Goal: Task Accomplishment & Management: Manage account settings

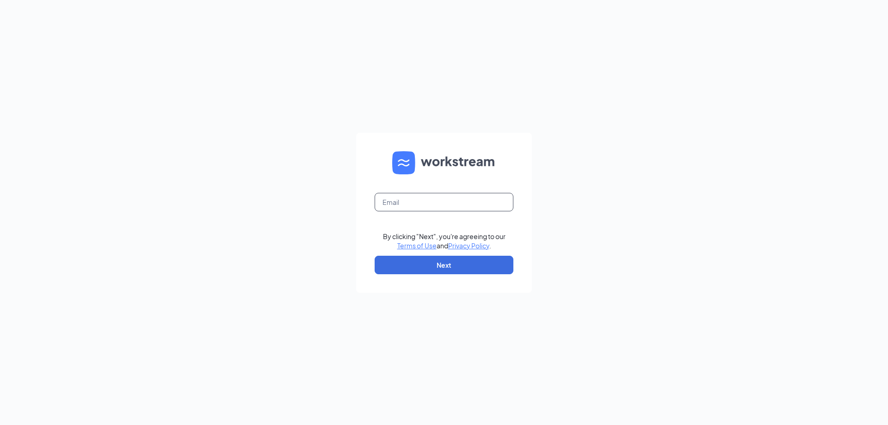
click at [402, 204] on input "text" at bounding box center [444, 202] width 139 height 19
type input "dominique.curry@petsuitesofamerica.com"
click at [434, 263] on button "Next" at bounding box center [444, 265] width 139 height 19
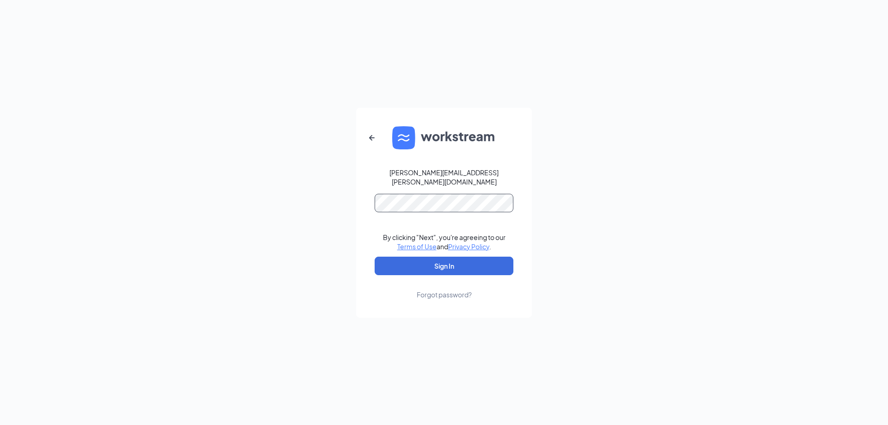
click at [375, 257] on button "Sign In" at bounding box center [444, 266] width 139 height 19
click at [443, 262] on button "Sign In" at bounding box center [444, 266] width 139 height 19
click at [428, 185] on form "dominique.curry@petsuitesofamerica.com Credential mismatches. By clicking "Next…" at bounding box center [444, 213] width 176 height 210
click at [375, 257] on button "Sign In" at bounding box center [444, 266] width 139 height 19
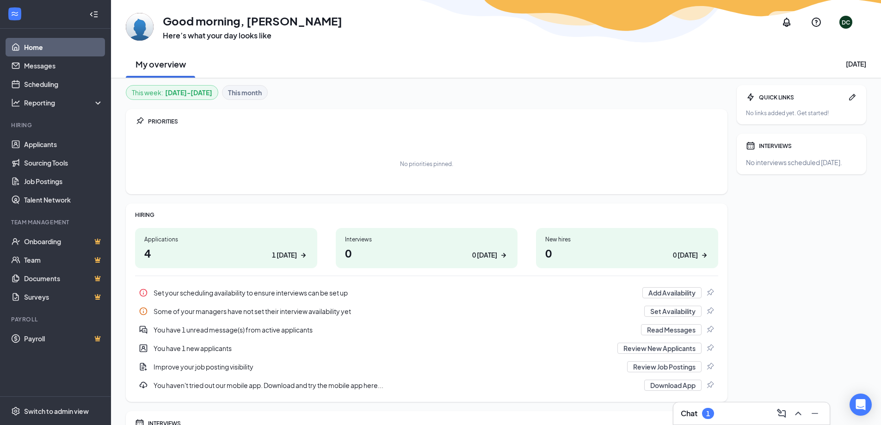
click at [708, 412] on div "1" at bounding box center [708, 414] width 4 height 8
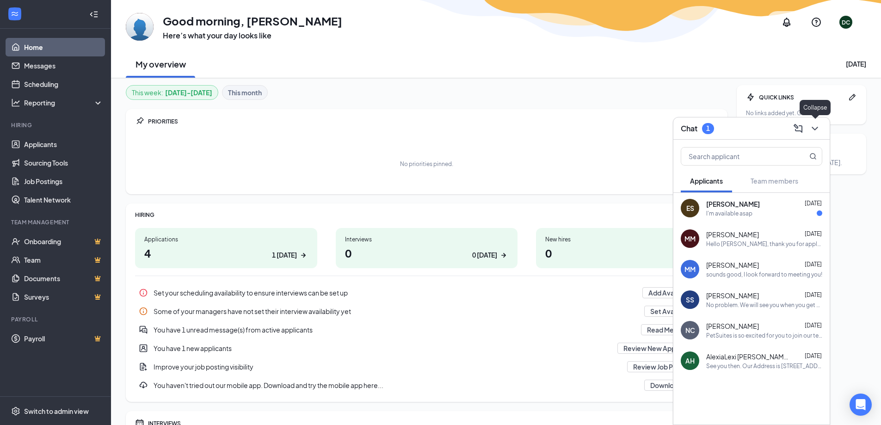
click at [817, 127] on icon "ChevronDown" at bounding box center [815, 128] width 11 height 11
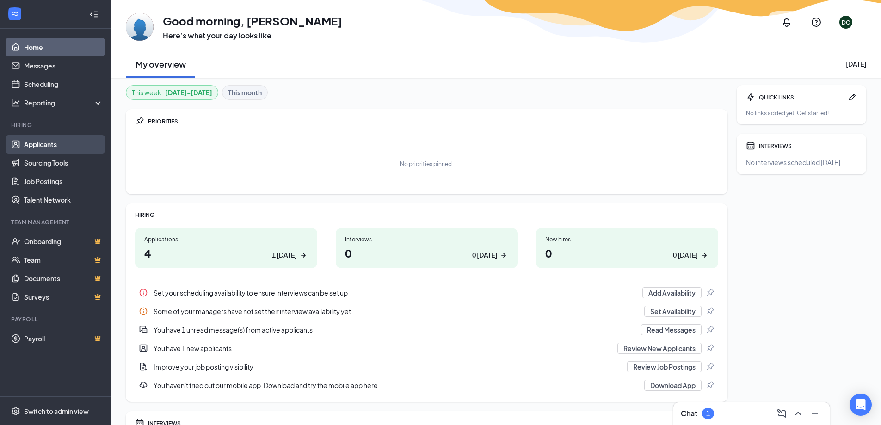
click at [44, 142] on link "Applicants" at bounding box center [63, 144] width 79 height 19
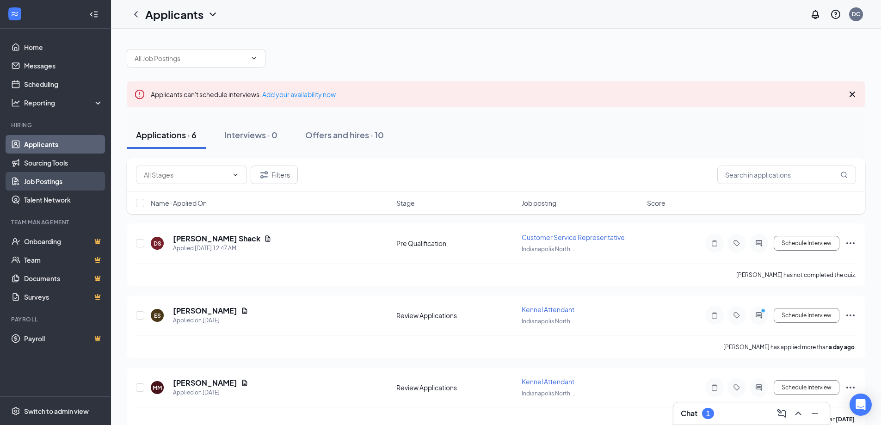
click at [57, 180] on link "Job Postings" at bounding box center [63, 181] width 79 height 19
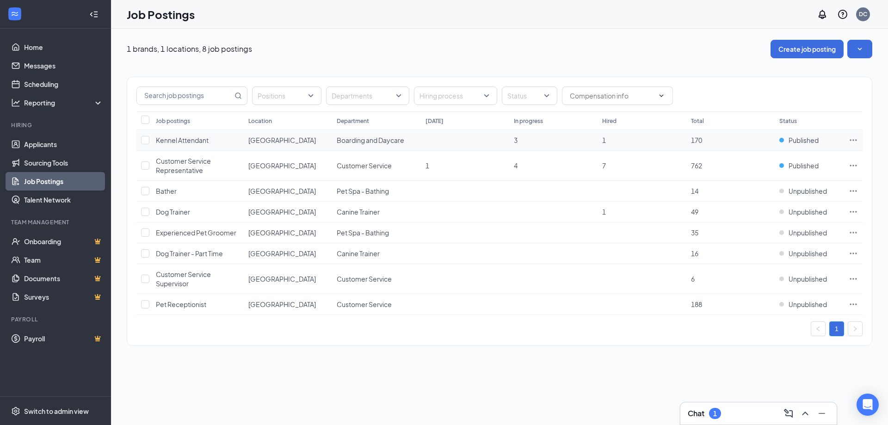
click at [853, 140] on icon "Ellipses" at bounding box center [853, 139] width 7 height 1
click at [749, 102] on div "Positions Departments Hiring process Status" at bounding box center [499, 96] width 726 height 19
click at [854, 167] on icon "Ellipses" at bounding box center [853, 165] width 9 height 9
click at [143, 140] on input "checkbox" at bounding box center [145, 140] width 8 height 8
checkbox input "true"
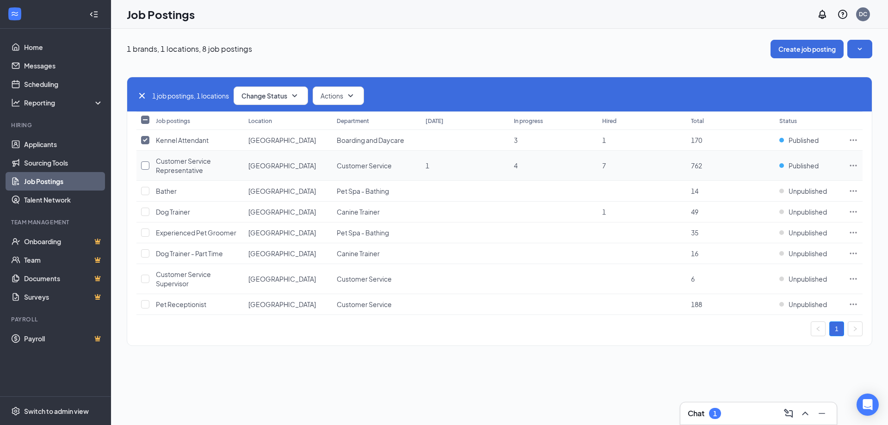
click at [148, 166] on input "checkbox" at bounding box center [145, 165] width 8 height 8
checkbox input "true"
click at [350, 95] on icon "SmallChevronDown" at bounding box center [350, 95] width 11 height 11
click at [328, 117] on span "Edit" at bounding box center [329, 120] width 12 height 9
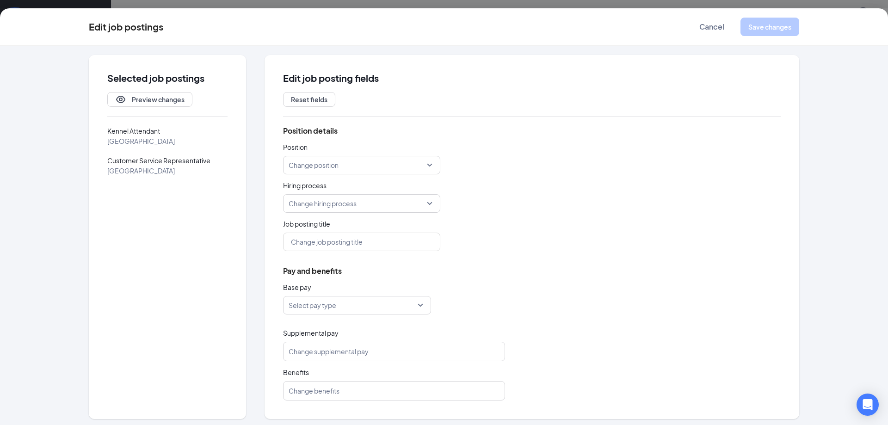
click at [319, 21] on div "Edit job postings Cancel Save changes" at bounding box center [444, 27] width 711 height 19
click at [718, 28] on span "Cancel" at bounding box center [712, 26] width 25 height 9
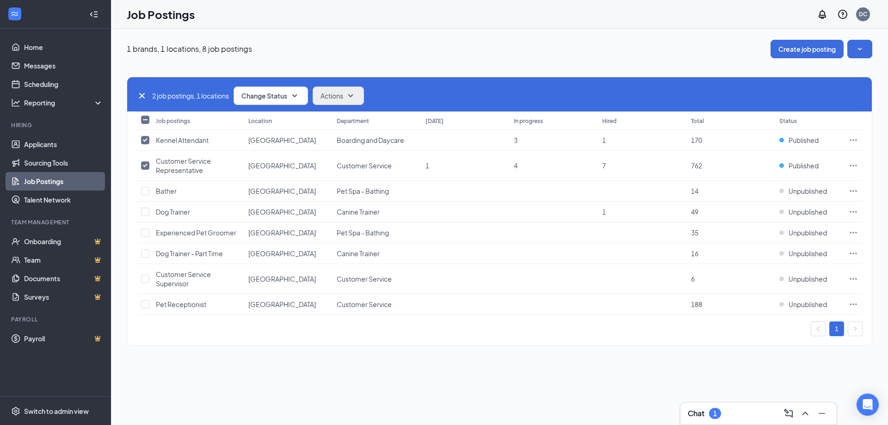
click at [149, 119] on input "Select all" at bounding box center [145, 120] width 8 height 8
checkbox input "true"
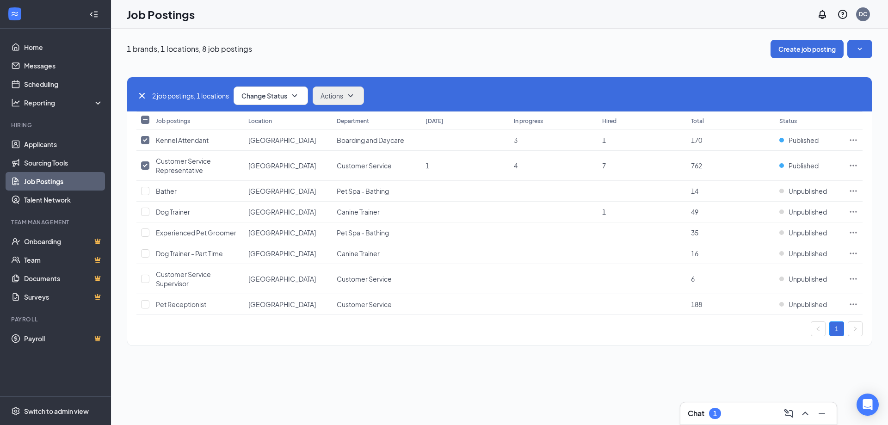
checkbox input "true"
click at [142, 119] on input "Select all" at bounding box center [145, 120] width 8 height 8
checkbox input "false"
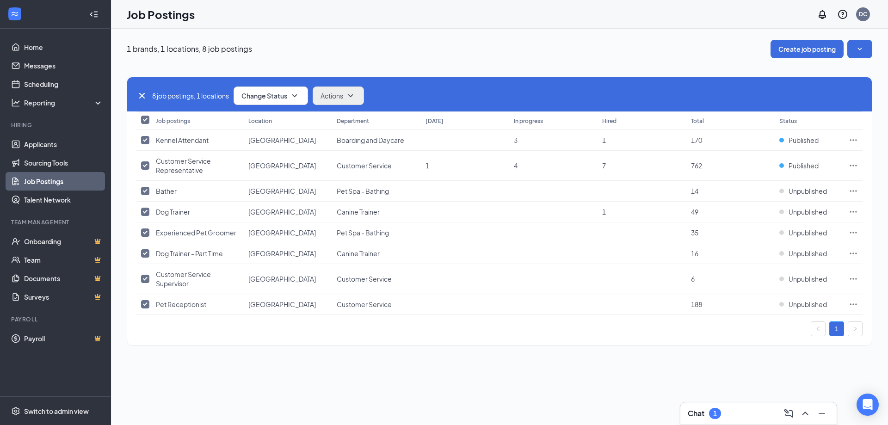
checkbox input "false"
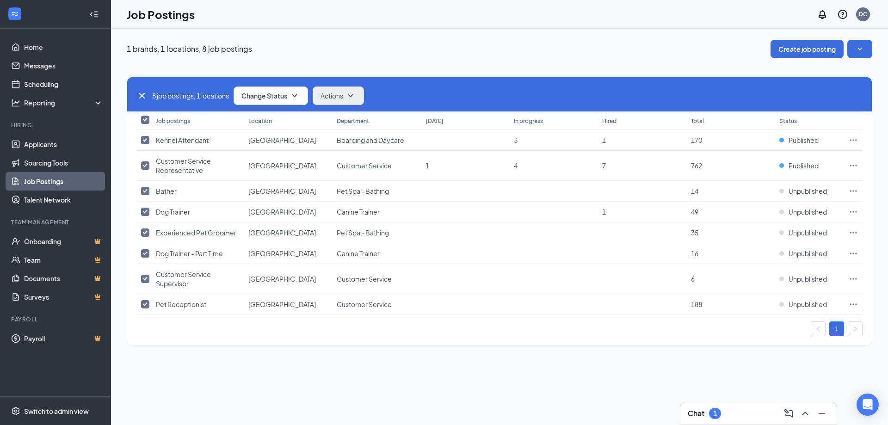
checkbox input "false"
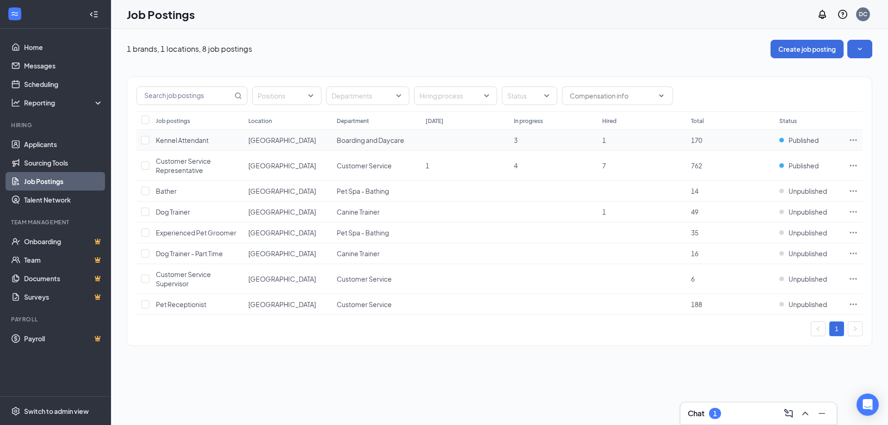
click at [197, 140] on span "Kennel Attendant" at bounding box center [182, 140] width 53 height 8
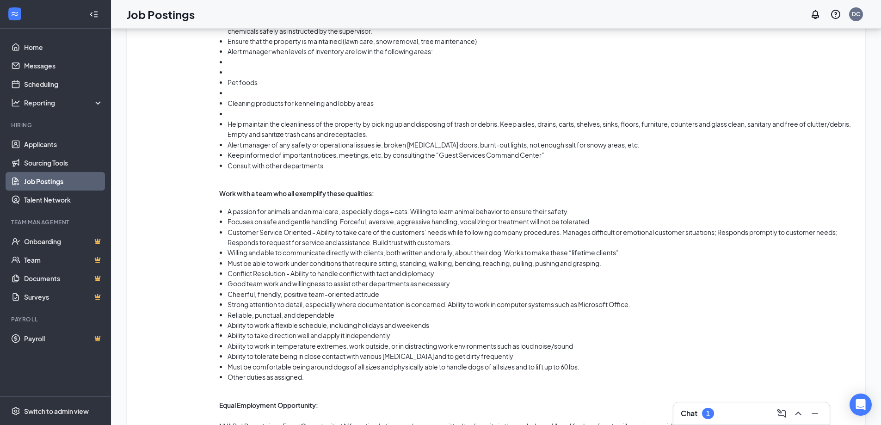
scroll to position [857, 0]
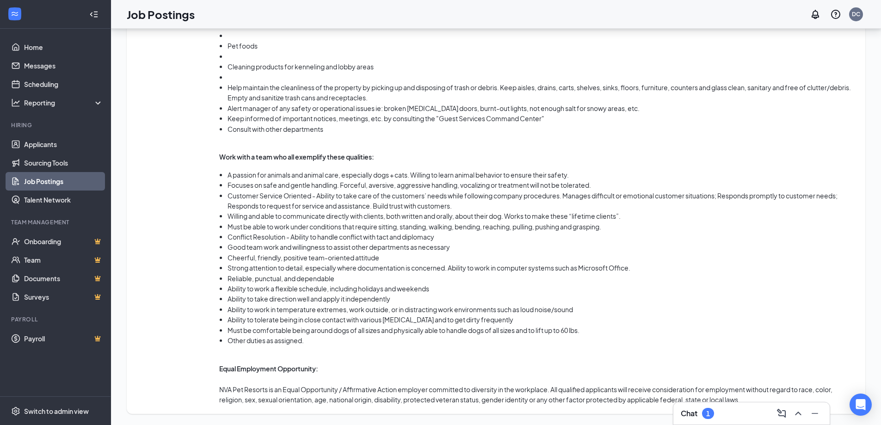
click at [46, 184] on link "Job Postings" at bounding box center [63, 181] width 79 height 19
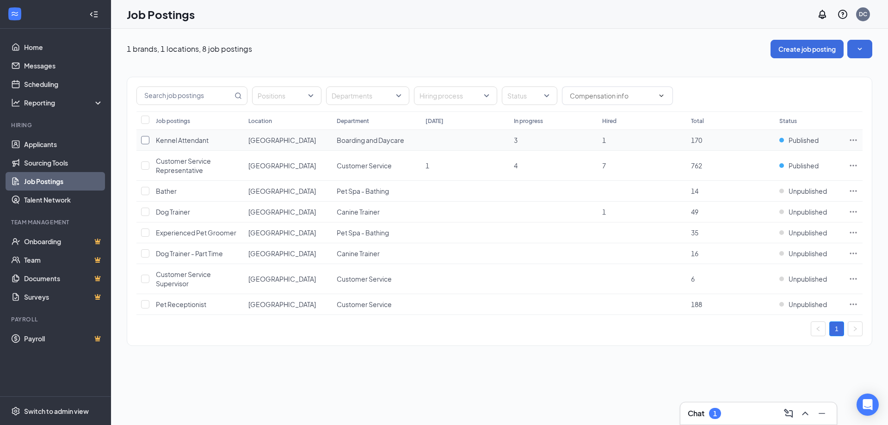
click at [145, 137] on input "checkbox" at bounding box center [145, 140] width 8 height 8
checkbox input "true"
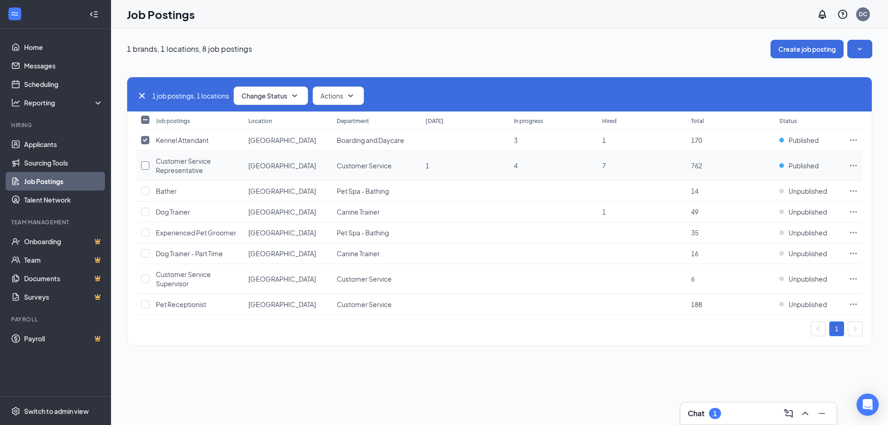
click at [145, 165] on input "checkbox" at bounding box center [145, 165] width 8 height 8
checkbox input "true"
click at [146, 140] on input "checkbox" at bounding box center [145, 140] width 8 height 8
checkbox input "false"
drag, startPoint x: 144, startPoint y: 165, endPoint x: 178, endPoint y: 143, distance: 40.6
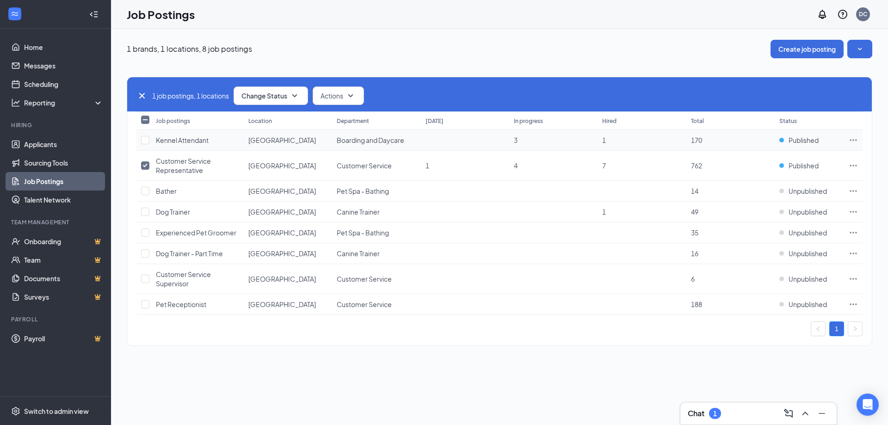
click at [144, 165] on input "checkbox" at bounding box center [145, 165] width 8 height 8
checkbox input "false"
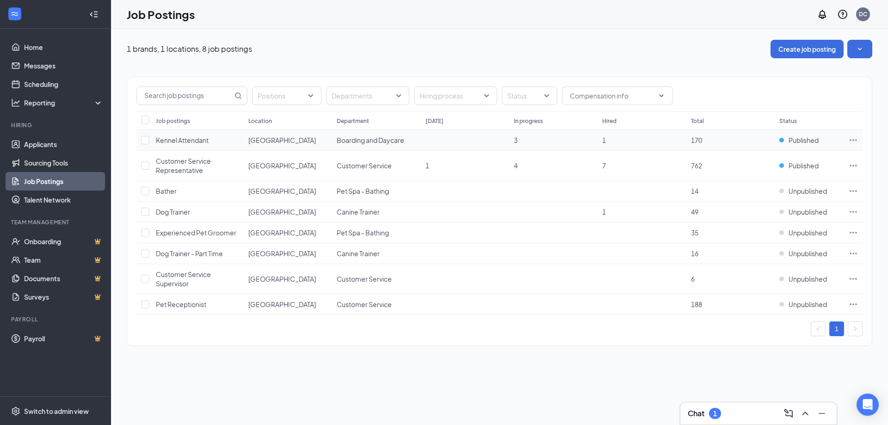
click at [180, 141] on span "Kennel Attendant" at bounding box center [182, 140] width 53 height 8
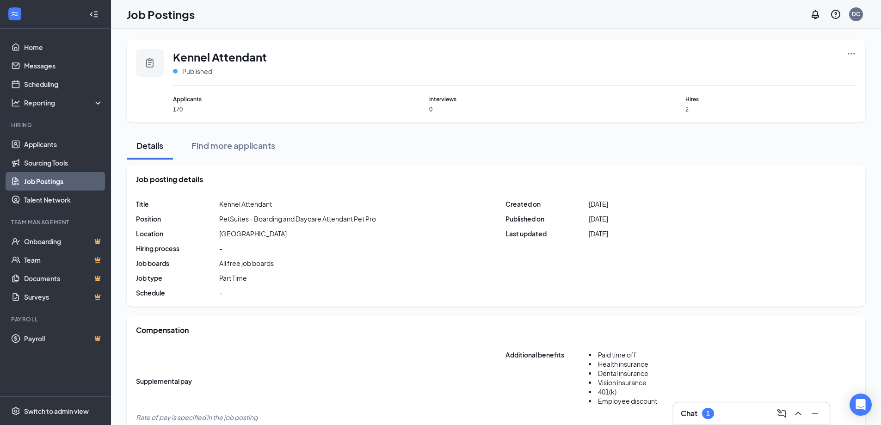
click at [853, 55] on icon "Ellipses" at bounding box center [851, 53] width 9 height 9
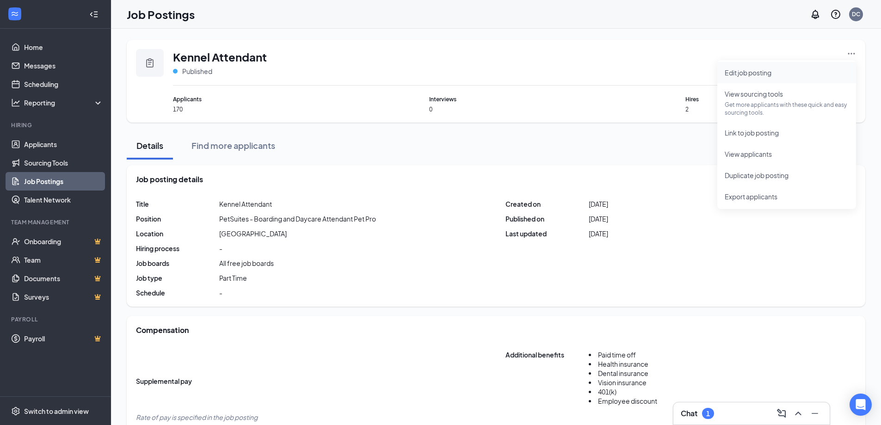
click at [759, 75] on span "Edit job posting" at bounding box center [748, 72] width 47 height 8
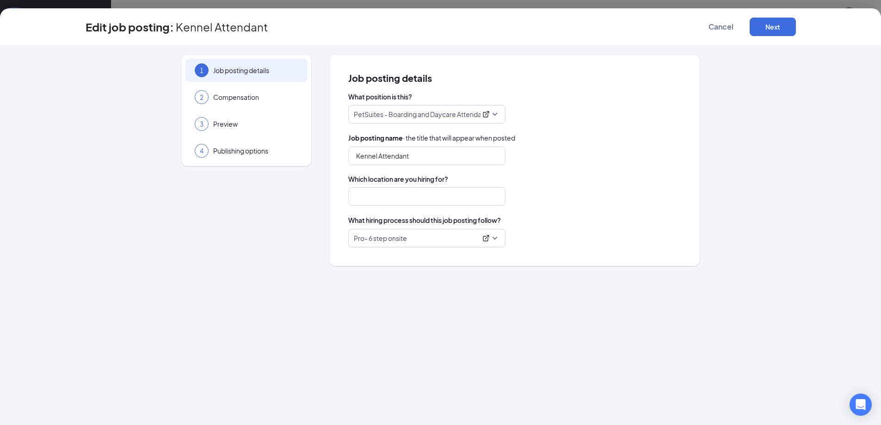
type input "[GEOGRAPHIC_DATA]"
click at [261, 151] on span "Publishing options" at bounding box center [255, 150] width 85 height 9
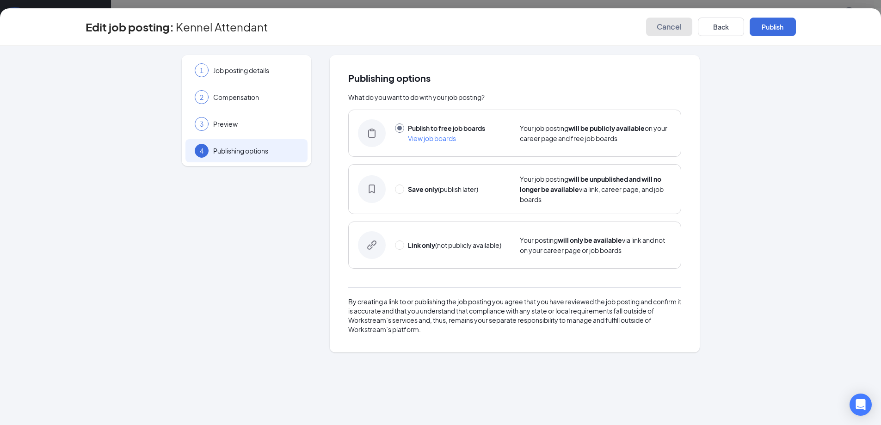
click at [667, 31] on span "Cancel" at bounding box center [669, 26] width 25 height 9
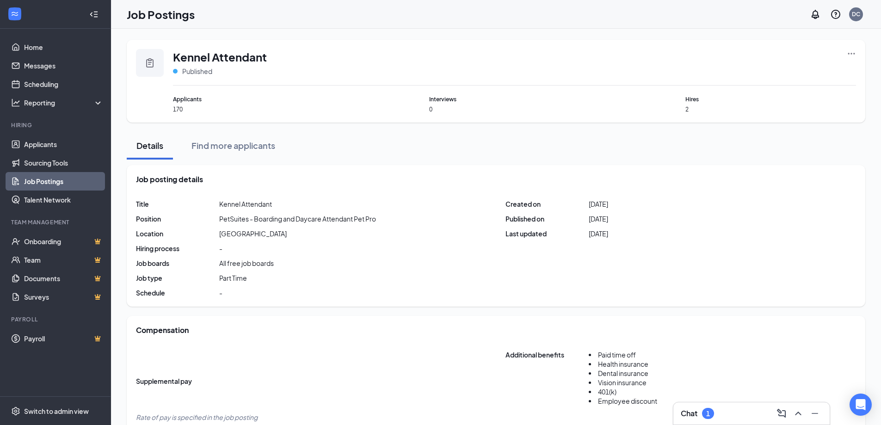
click at [853, 51] on icon "Ellipses" at bounding box center [851, 53] width 9 height 9
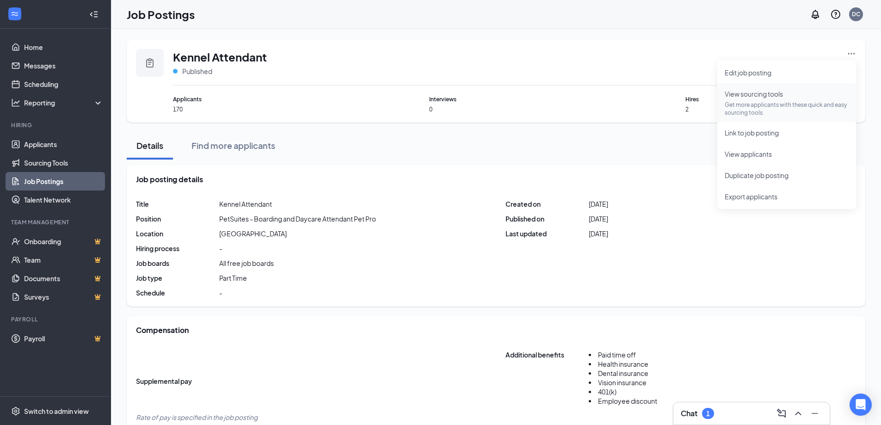
click at [757, 104] on p "Get more applicants with these quick and easy sourcing tools." at bounding box center [787, 109] width 124 height 16
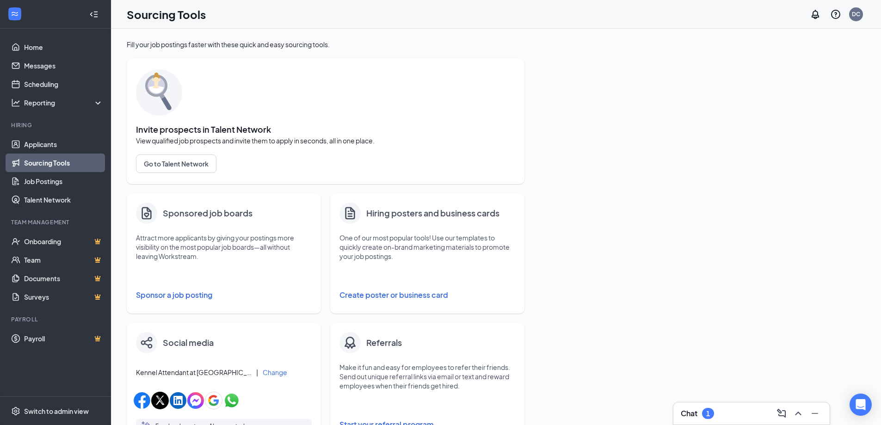
click at [191, 295] on button "Sponsor a job posting" at bounding box center [224, 295] width 176 height 19
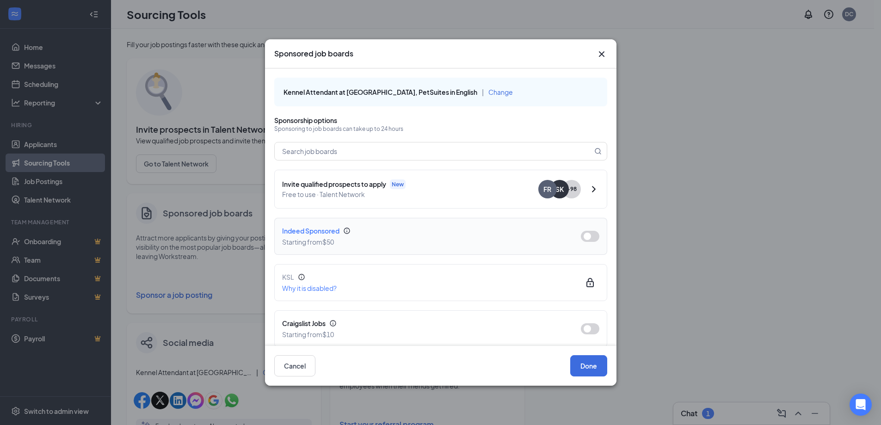
click at [582, 235] on button "button" at bounding box center [590, 236] width 19 height 11
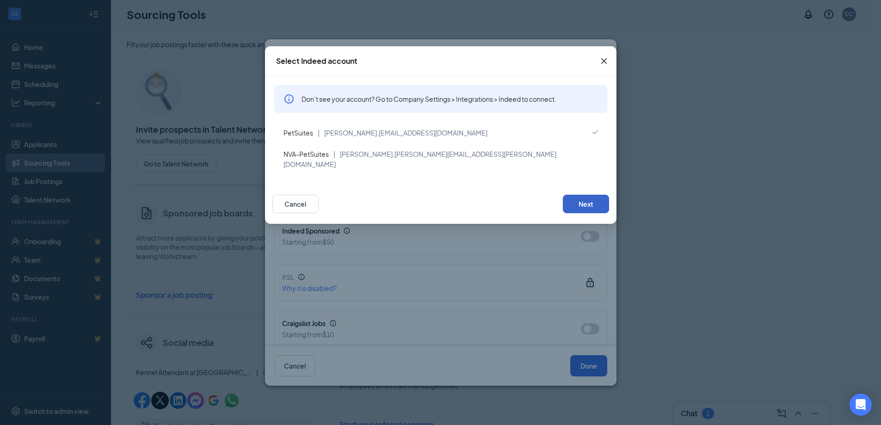
click at [585, 195] on button "Next" at bounding box center [586, 204] width 46 height 19
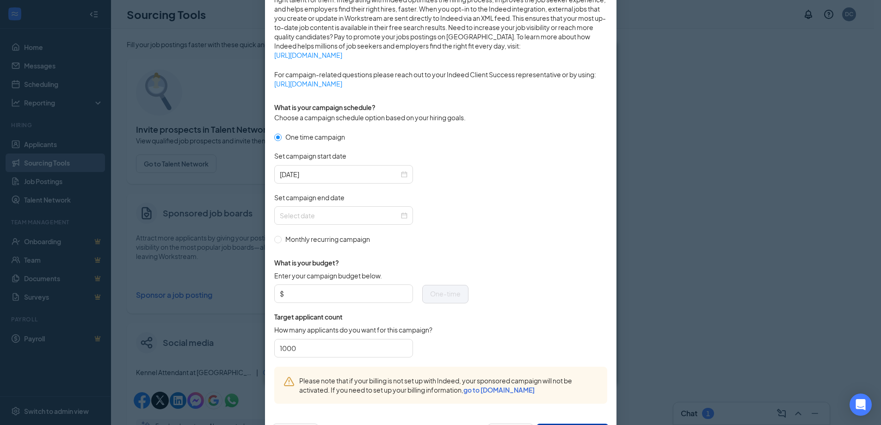
scroll to position [185, 0]
click at [370, 291] on input "Enter your campaign budget below." at bounding box center [347, 293] width 122 height 14
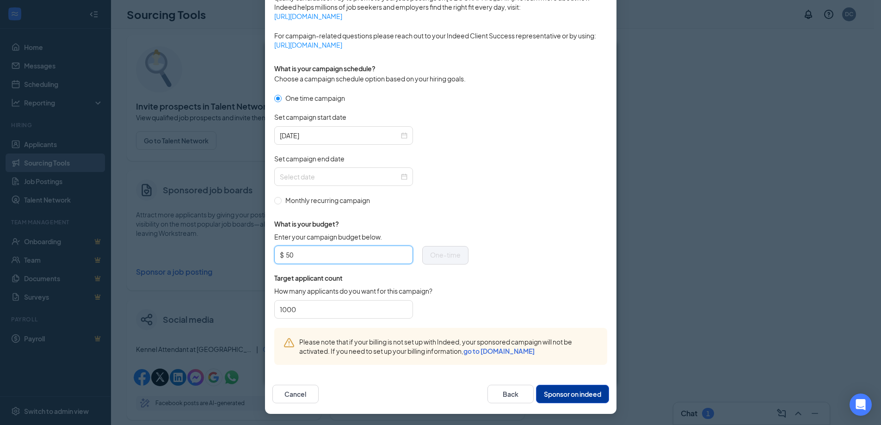
scroll to position [24, 0]
type input "50"
